Goal: Task Accomplishment & Management: Complete application form

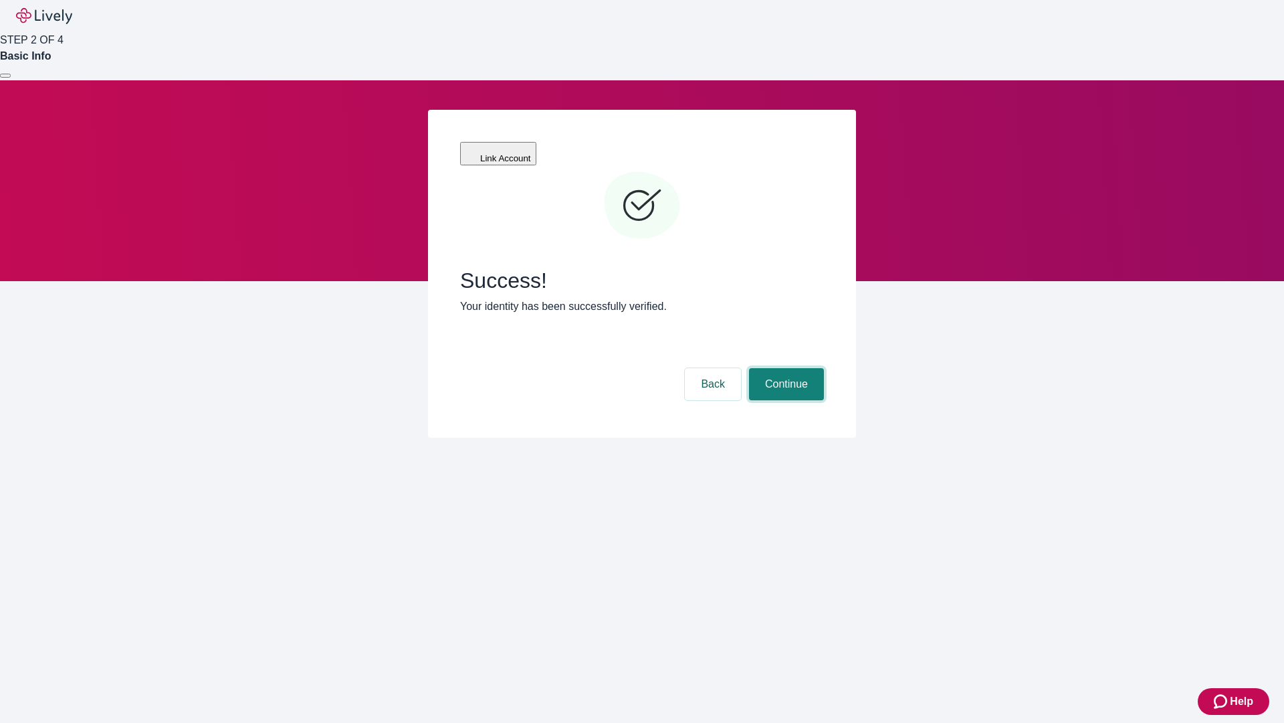
click at [785, 368] on button "Continue" at bounding box center [786, 384] width 75 height 32
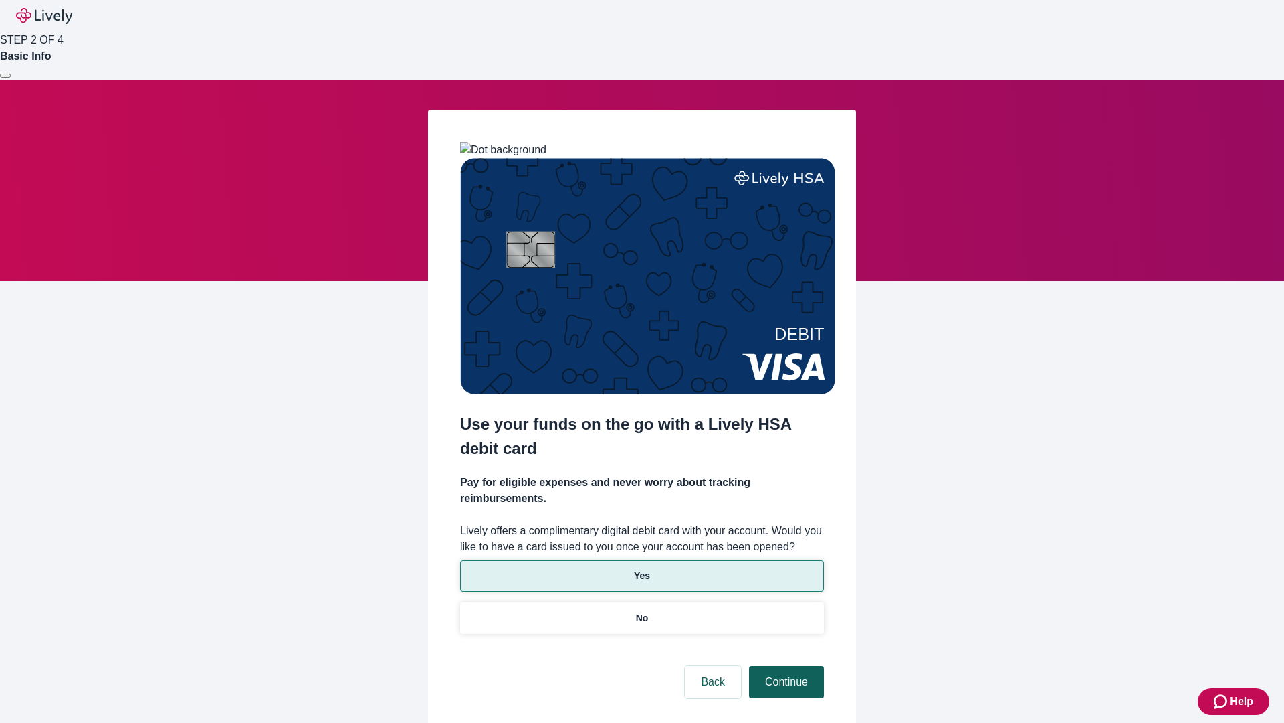
click at [642, 569] on p "Yes" at bounding box center [642, 576] width 16 height 14
click at [785, 666] on button "Continue" at bounding box center [786, 682] width 75 height 32
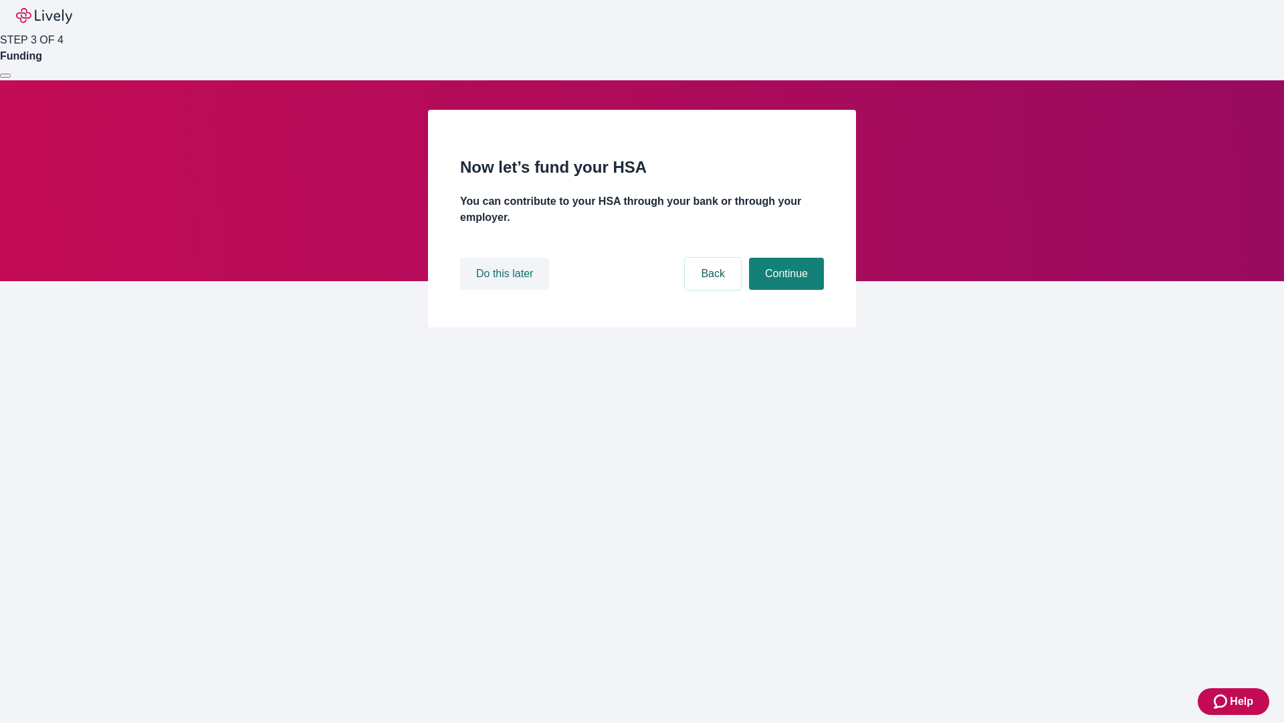
click at [506, 290] on button "Do this later" at bounding box center [504, 274] width 89 height 32
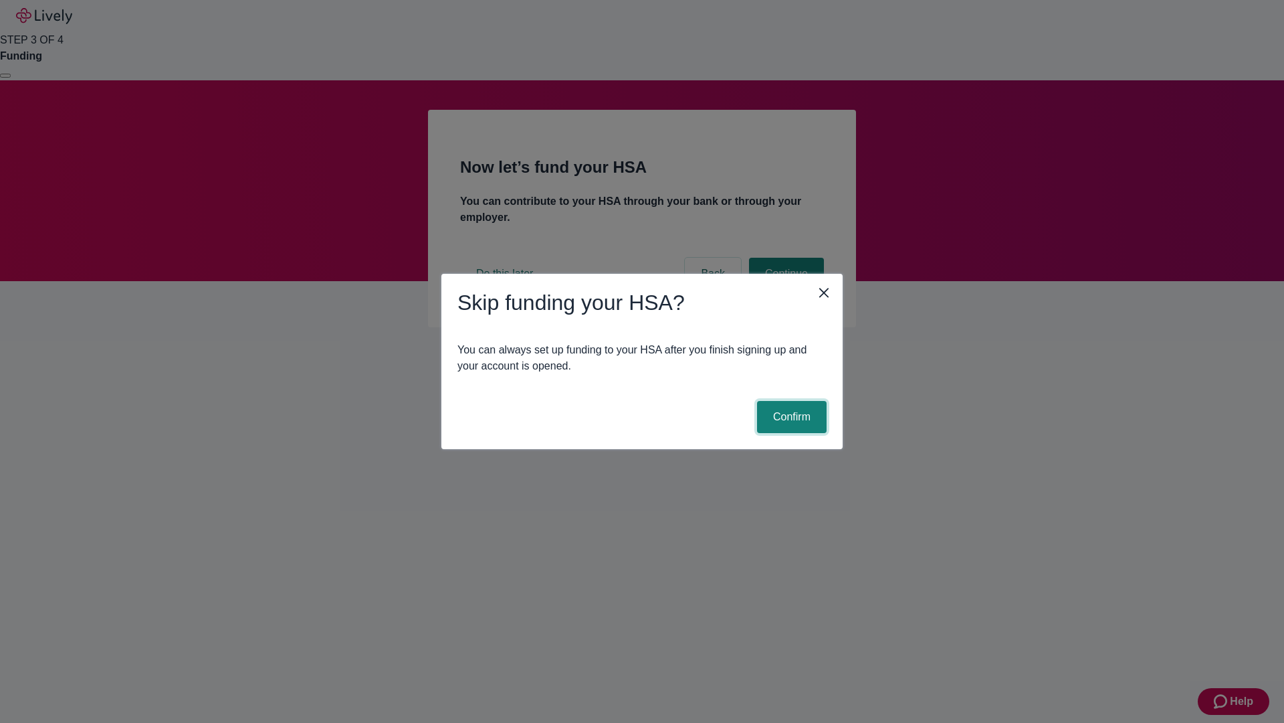
click at [790, 417] on button "Confirm" at bounding box center [792, 417] width 70 height 32
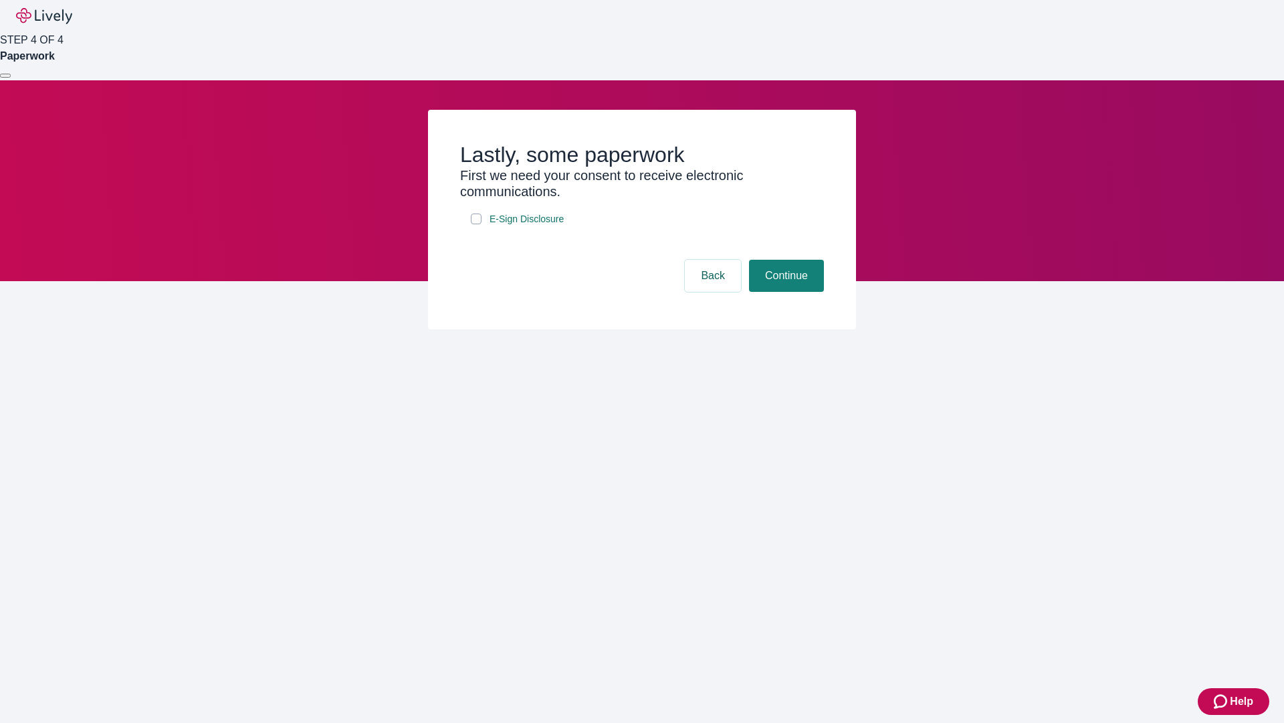
click at [476, 224] on input "E-Sign Disclosure" at bounding box center [476, 218] width 11 height 11
checkbox input "true"
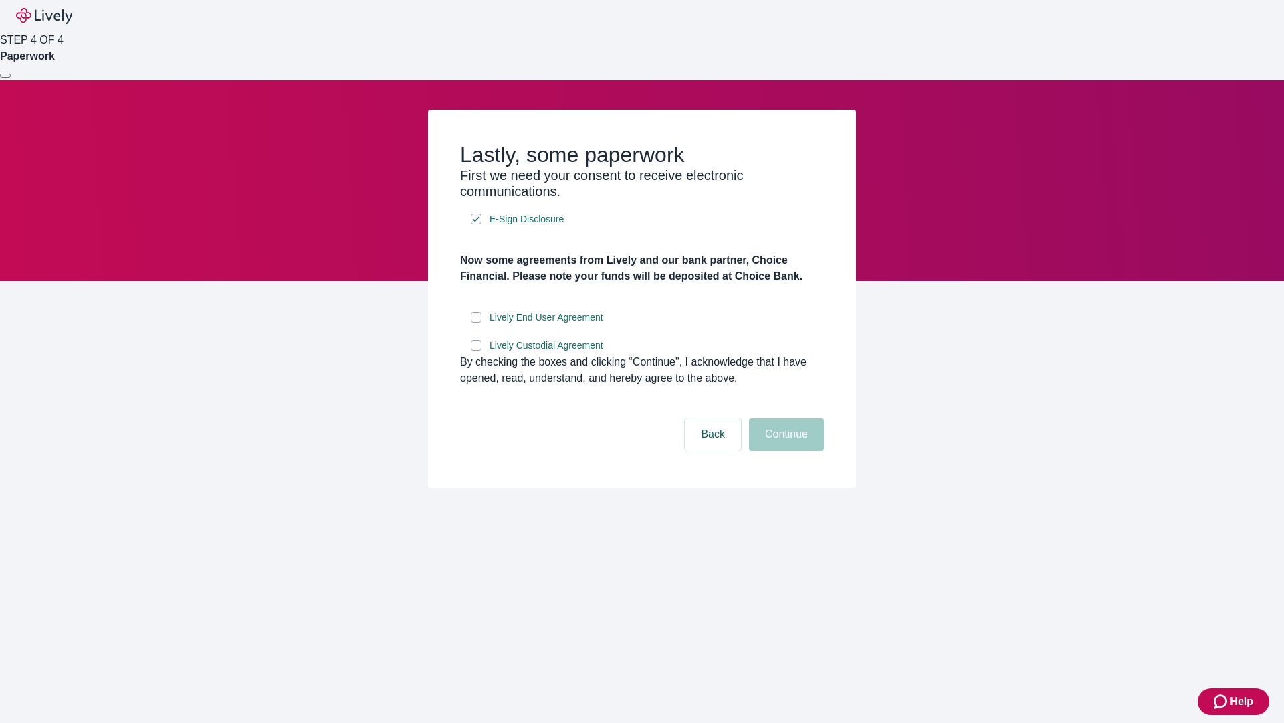
click at [476, 322] on input "Lively End User Agreement" at bounding box center [476, 317] width 11 height 11
checkbox input "true"
click at [476, 351] on input "Lively Custodial Agreement" at bounding box center [476, 345] width 11 height 11
checkbox input "true"
click at [785, 450] on button "Continue" at bounding box center [786, 434] width 75 height 32
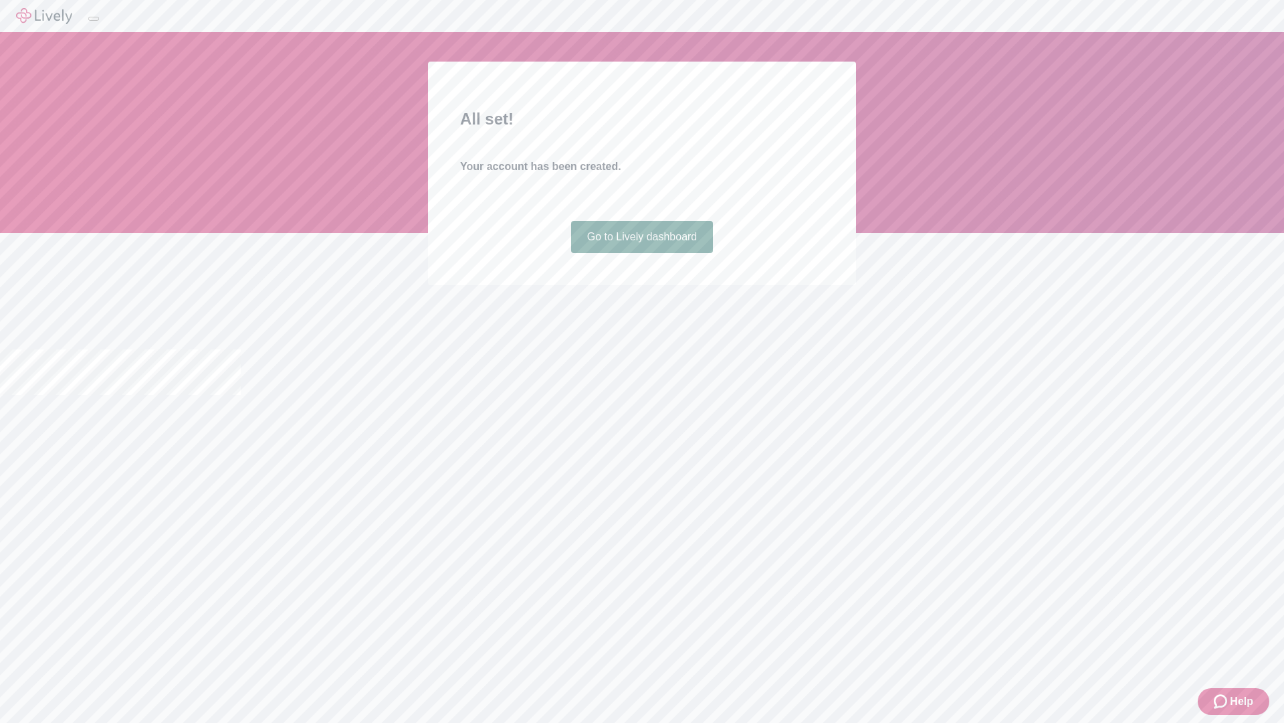
click at [642, 253] on link "Go to Lively dashboard" at bounding box center [642, 237] width 142 height 32
